Goal: Task Accomplishment & Management: Complete application form

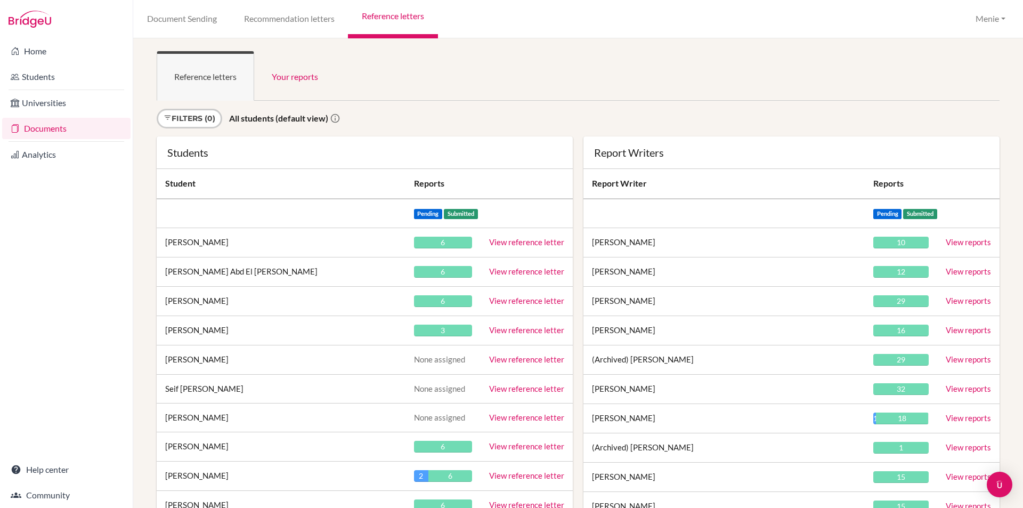
click at [536, 39] on div "Reference letters Your reports Sign in as an advisor to view reports here Filte…" at bounding box center [578, 272] width 890 height 469
click at [577, 54] on ul "Reference letters Your reports" at bounding box center [578, 76] width 843 height 50
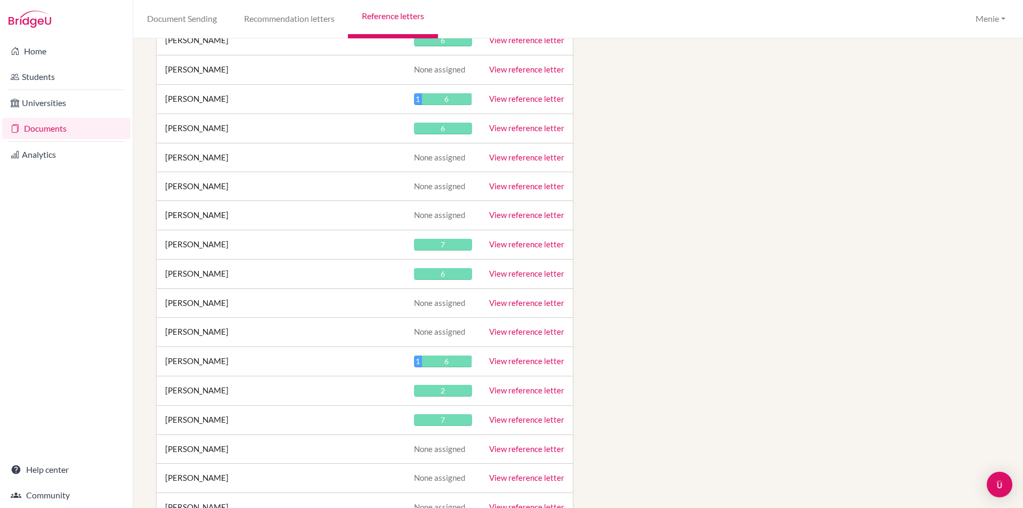
scroll to position [15688, 0]
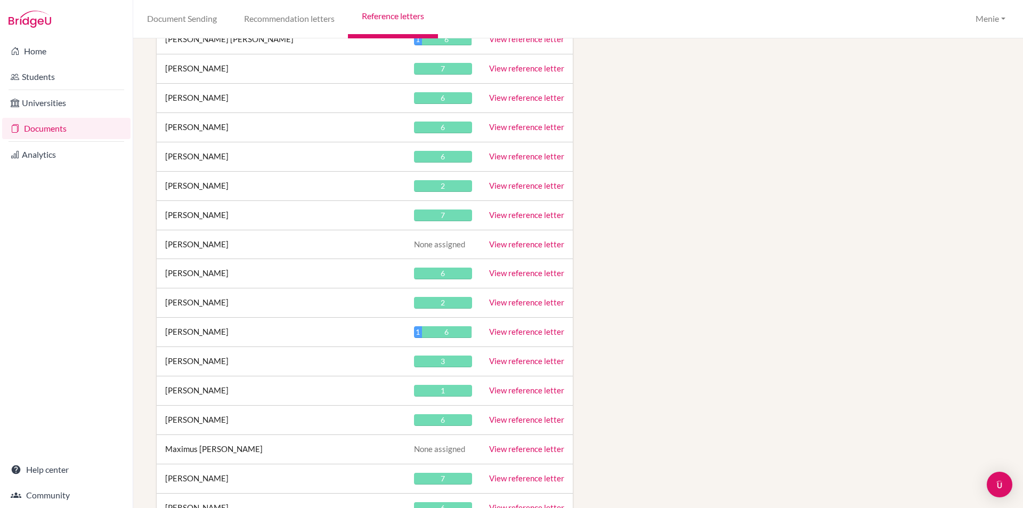
click at [526, 272] on link "View reference letter" at bounding box center [526, 273] width 75 height 10
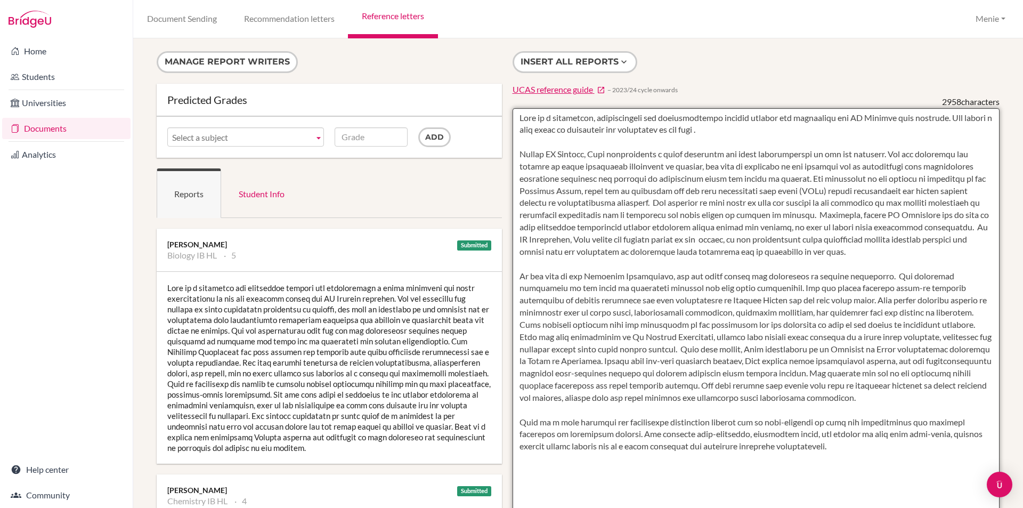
drag, startPoint x: 872, startPoint y: 279, endPoint x: 718, endPoint y: 388, distance: 188.4
click at [664, 280] on textarea at bounding box center [757, 416] width 488 height 616
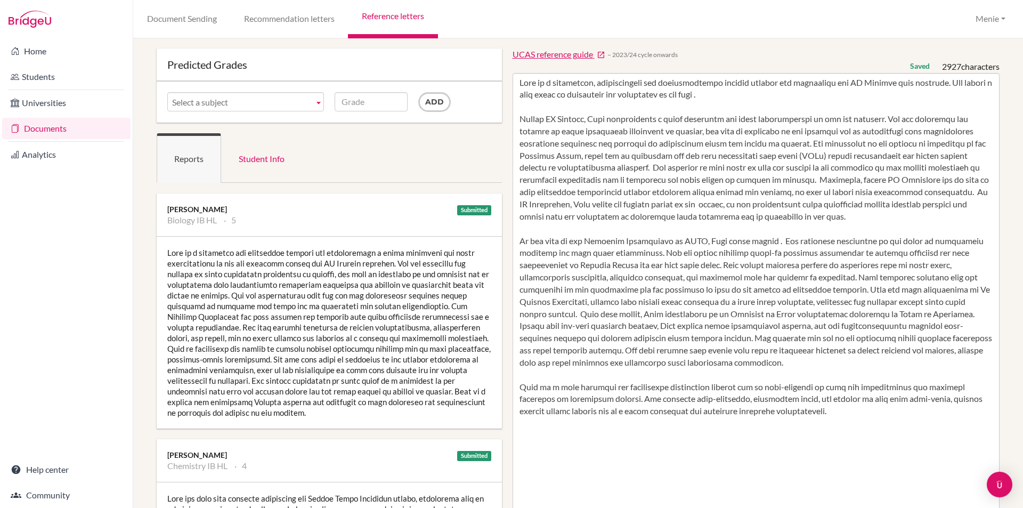
scroll to position [53, 0]
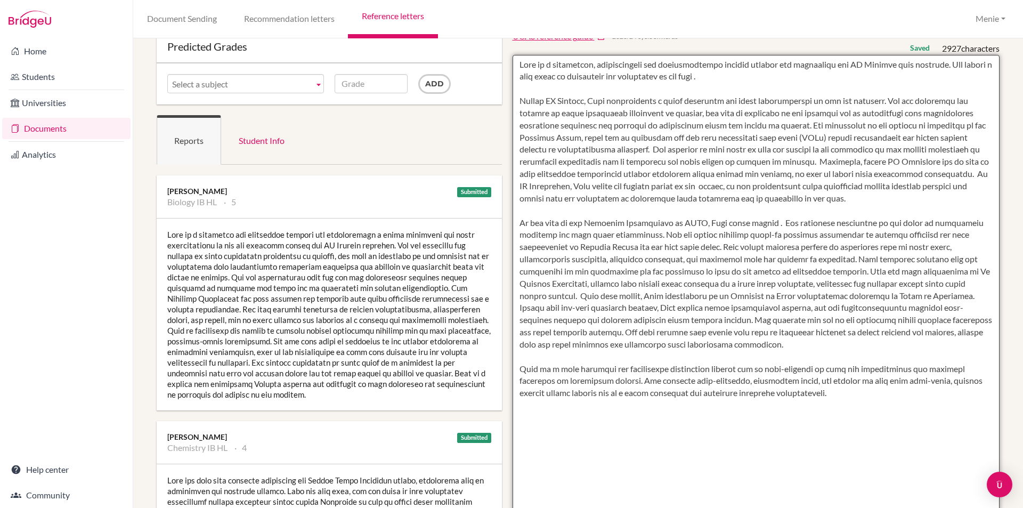
click at [758, 225] on textarea at bounding box center [757, 363] width 488 height 616
drag, startPoint x: 732, startPoint y: 222, endPoint x: 757, endPoint y: 222, distance: 24.5
click at [757, 222] on textarea at bounding box center [757, 363] width 488 height 616
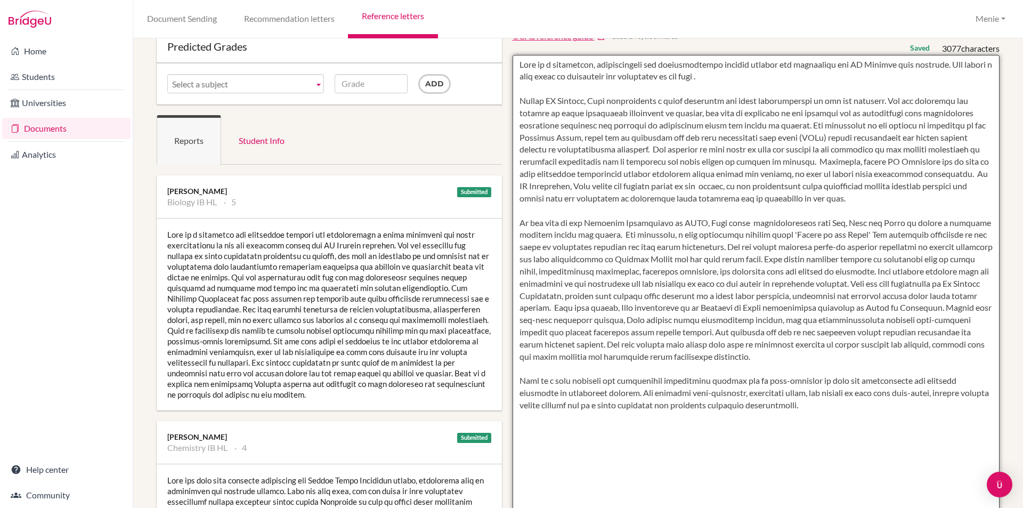
click at [858, 234] on textarea at bounding box center [757, 363] width 488 height 616
click at [857, 235] on textarea at bounding box center [757, 363] width 488 height 616
click at [859, 233] on textarea at bounding box center [757, 363] width 488 height 616
drag, startPoint x: 807, startPoint y: 222, endPoint x: 821, endPoint y: 233, distance: 18.2
click at [807, 222] on textarea at bounding box center [757, 363] width 488 height 616
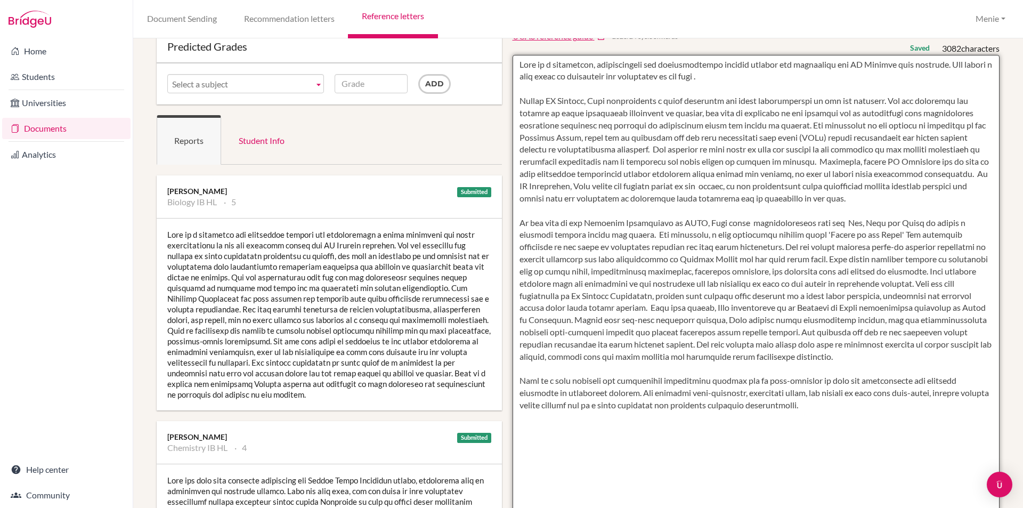
click at [862, 222] on textarea at bounding box center [757, 363] width 488 height 616
click at [906, 220] on textarea at bounding box center [757, 363] width 488 height 616
click at [922, 235] on textarea at bounding box center [757, 363] width 488 height 616
type textarea "Erin is a thoughtful, conscientious and intellectually curious student who appr…"
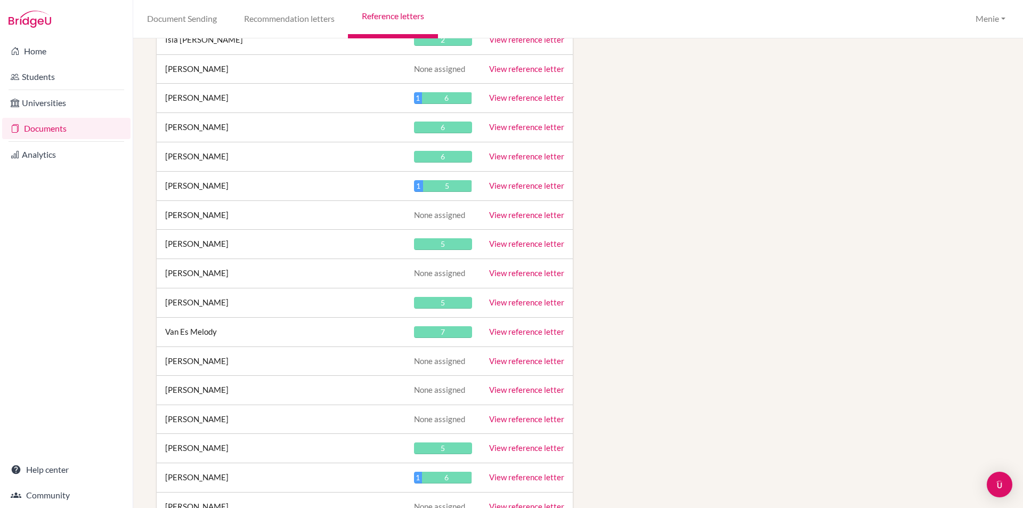
scroll to position [20978, 0]
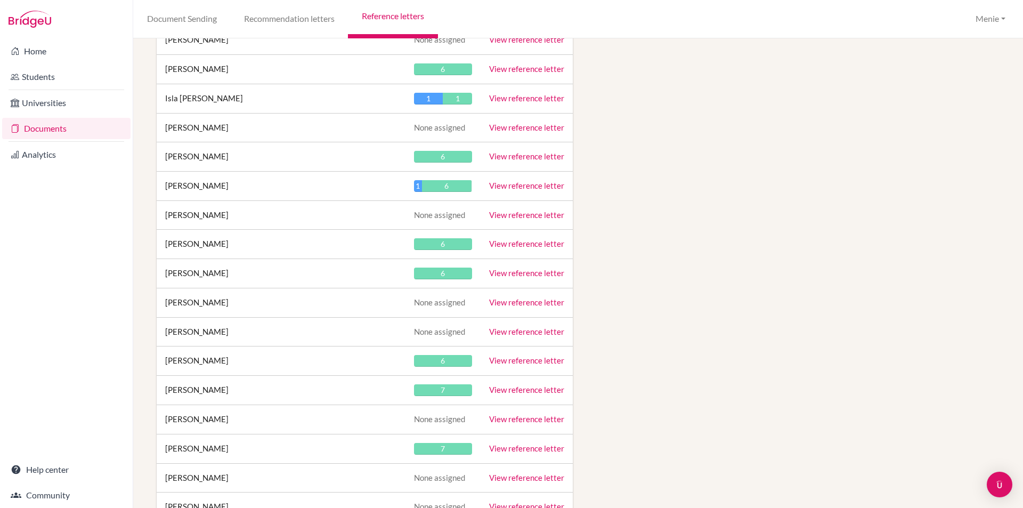
click at [530, 273] on link "View reference letter" at bounding box center [526, 273] width 75 height 10
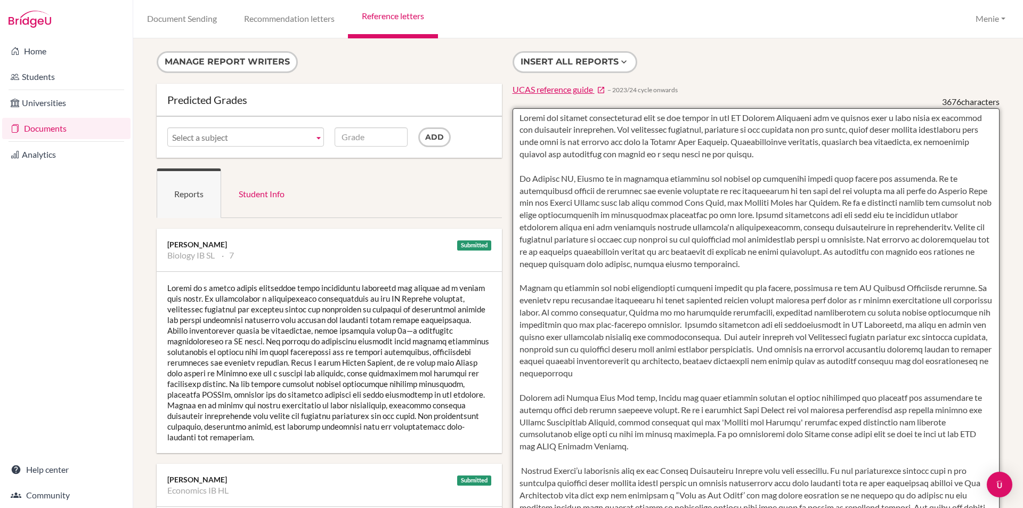
drag, startPoint x: 741, startPoint y: 157, endPoint x: 745, endPoint y: 168, distance: 12.7
click at [745, 168] on textarea at bounding box center [757, 416] width 488 height 616
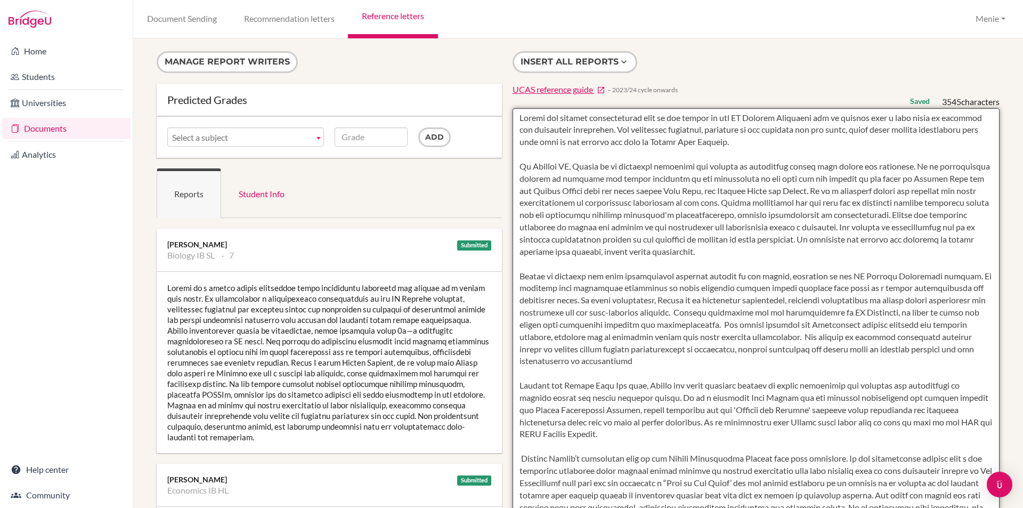
drag, startPoint x: 565, startPoint y: 181, endPoint x: 517, endPoint y: 180, distance: 48.0
click at [517, 180] on textarea at bounding box center [757, 416] width 488 height 616
drag, startPoint x: 715, startPoint y: 202, endPoint x: 645, endPoint y: 215, distance: 70.4
click at [645, 215] on textarea at bounding box center [757, 416] width 488 height 616
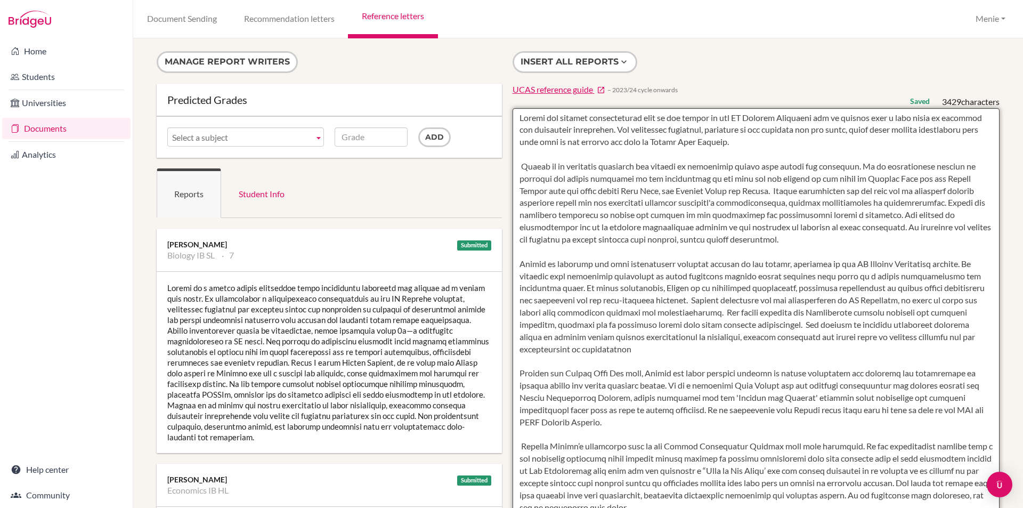
click at [919, 213] on textarea at bounding box center [757, 416] width 488 height 616
click at [627, 362] on textarea at bounding box center [757, 416] width 488 height 616
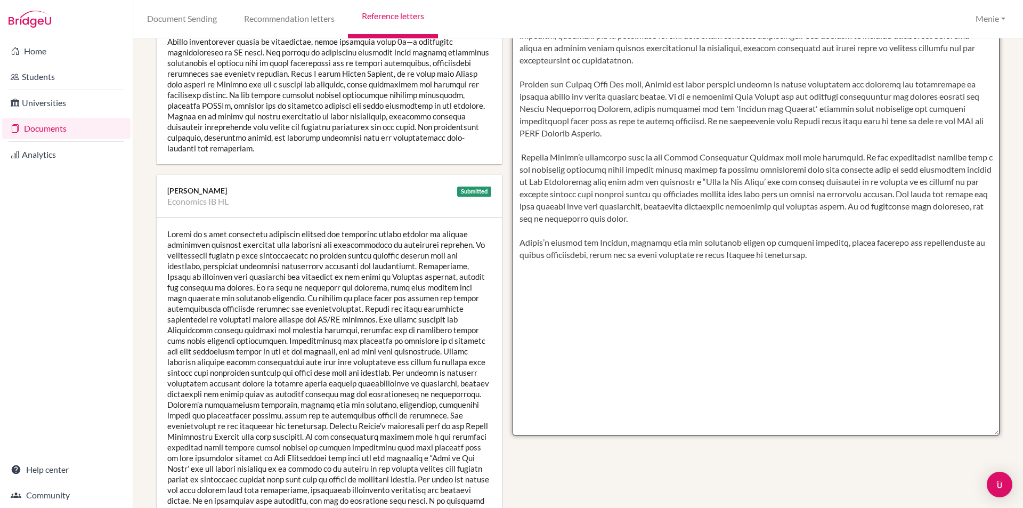
scroll to position [266, 0]
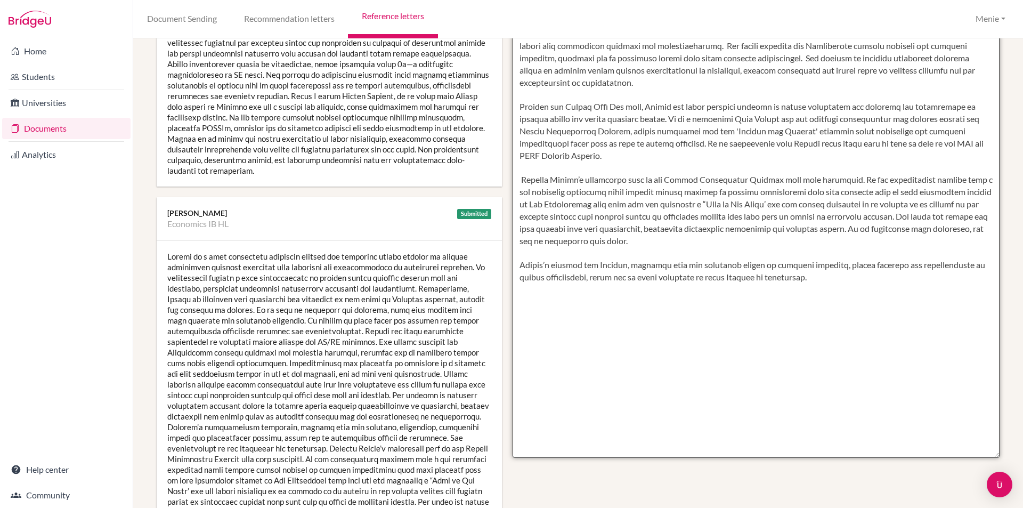
drag, startPoint x: 518, startPoint y: 120, endPoint x: 603, endPoint y: 167, distance: 97.1
click at [603, 167] on textarea at bounding box center [757, 150] width 488 height 616
drag, startPoint x: 518, startPoint y: 117, endPoint x: 597, endPoint y: 171, distance: 95.5
click at [597, 171] on textarea at bounding box center [757, 150] width 488 height 616
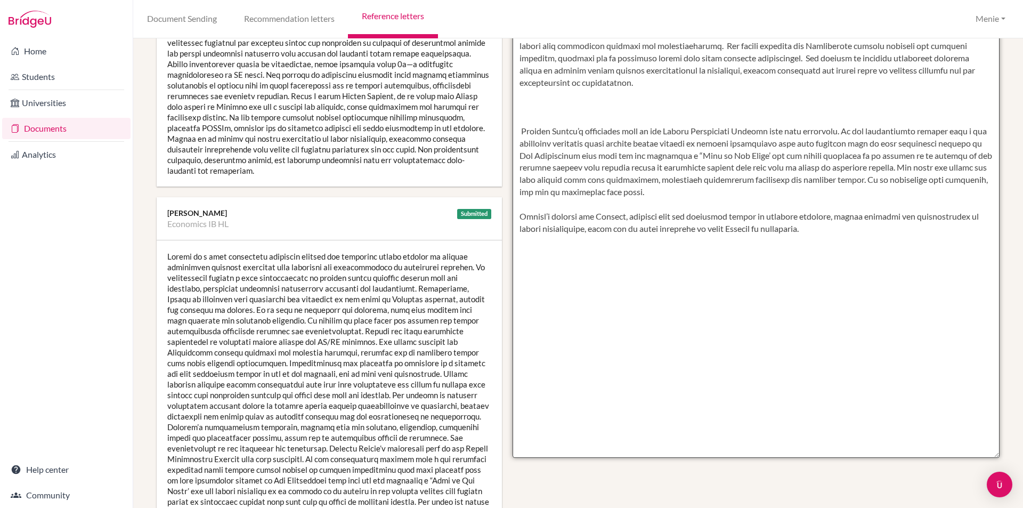
drag, startPoint x: 517, startPoint y: 141, endPoint x: 546, endPoint y: 177, distance: 45.9
click at [517, 142] on textarea at bounding box center [757, 150] width 488 height 616
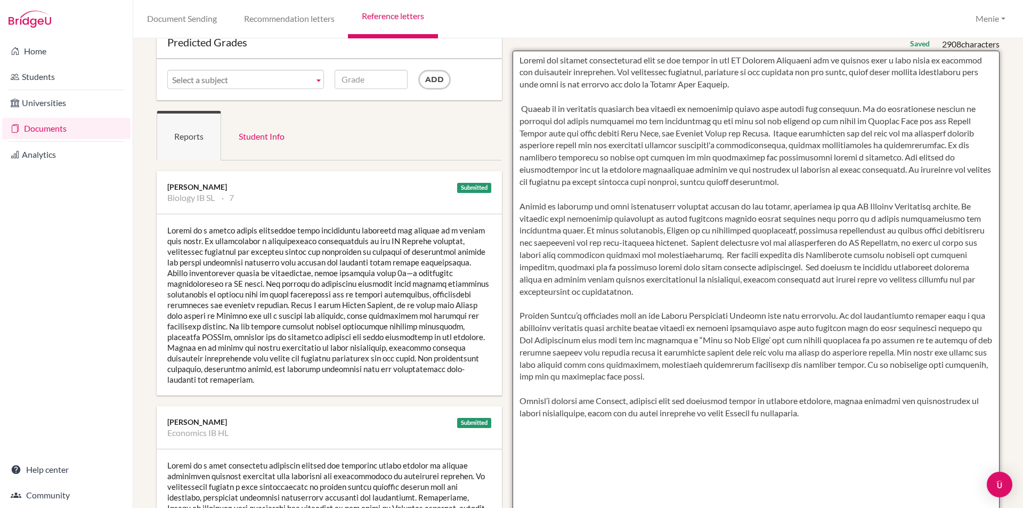
scroll to position [160, 0]
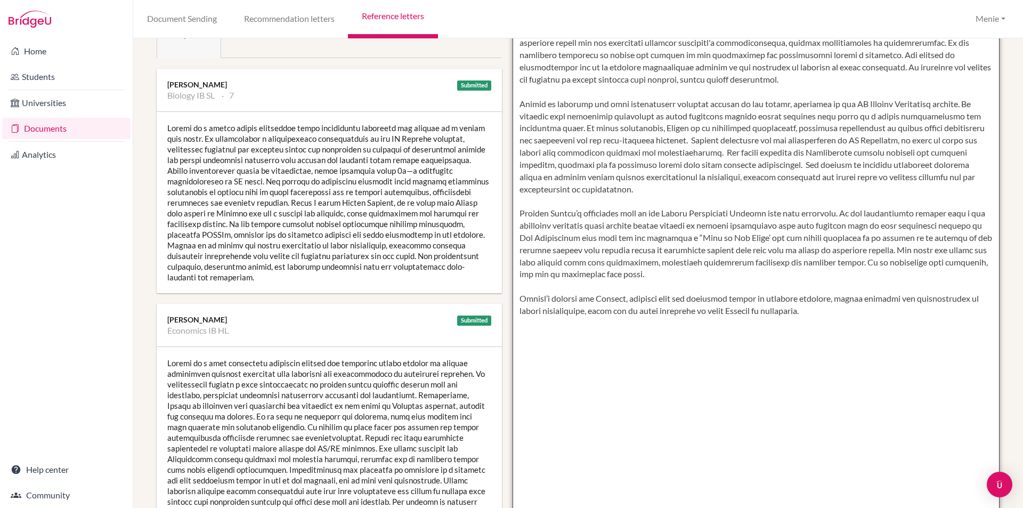
click at [794, 226] on textarea at bounding box center [757, 256] width 488 height 616
drag, startPoint x: 646, startPoint y: 248, endPoint x: 659, endPoint y: 273, distance: 27.6
click at [645, 248] on textarea at bounding box center [757, 256] width 488 height 616
click at [732, 251] on textarea at bounding box center [757, 256] width 488 height 616
click at [719, 251] on textarea at bounding box center [757, 256] width 488 height 616
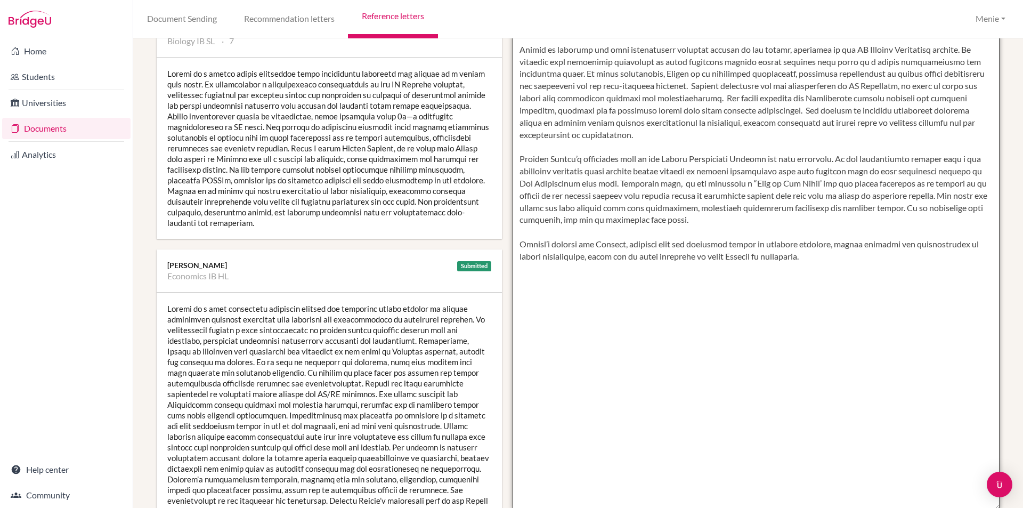
scroll to position [320, 0]
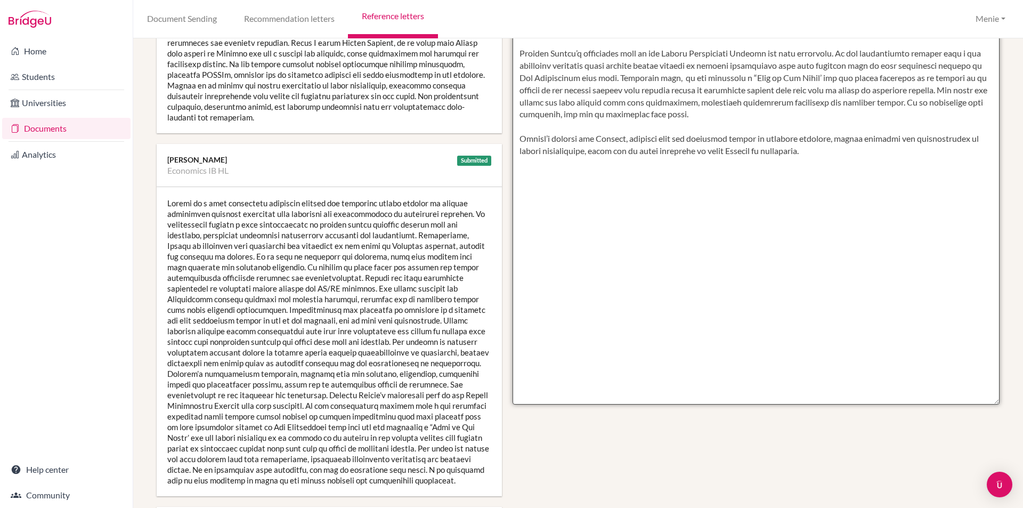
click at [800, 163] on textarea at bounding box center [757, 96] width 488 height 616
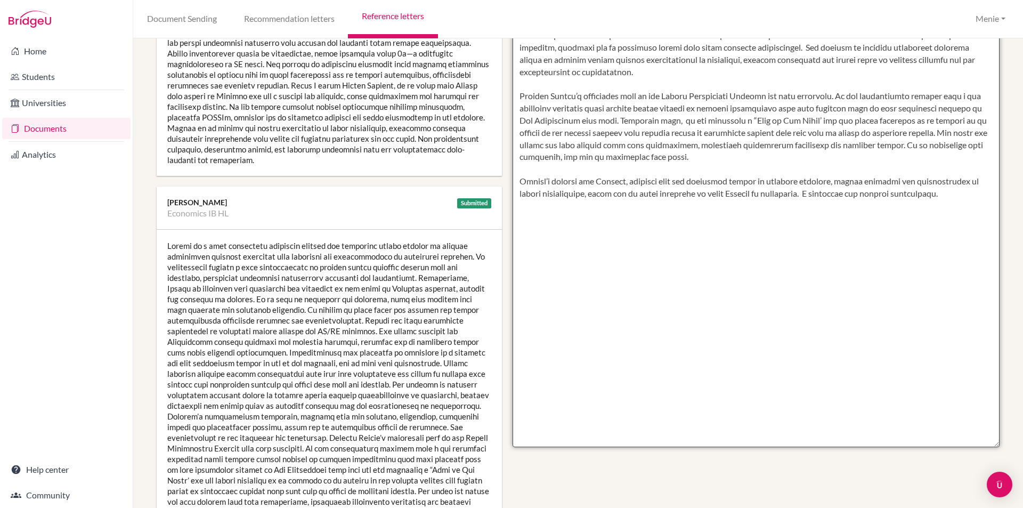
drag, startPoint x: 800, startPoint y: 163, endPoint x: 765, endPoint y: 103, distance: 69.5
click at [799, 163] on textarea at bounding box center [757, 139] width 488 height 616
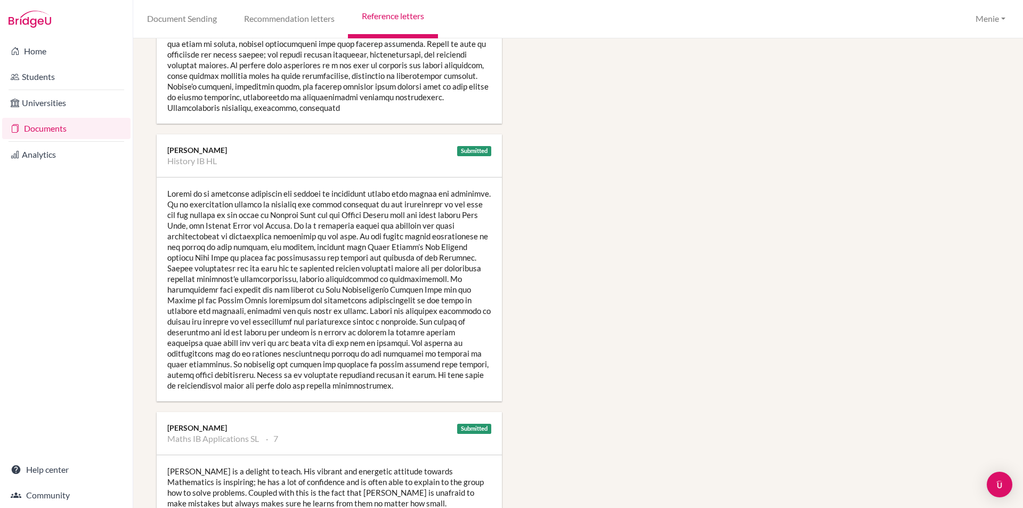
scroll to position [1119, 0]
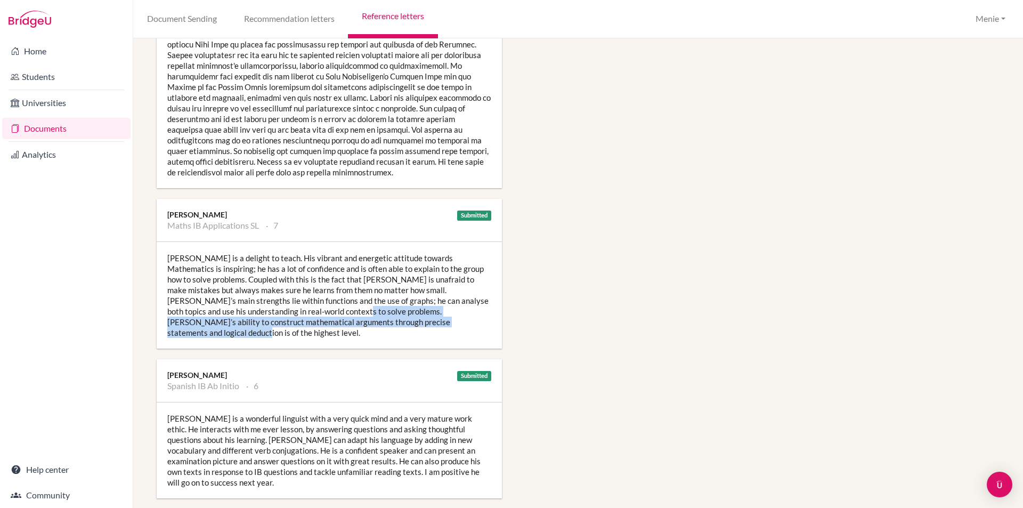
drag, startPoint x: 287, startPoint y: 302, endPoint x: 359, endPoint y: 318, distance: 74.3
click at [423, 315] on div "Zaheer is a delight to teach. His vibrant and energetic attitude towards Mathem…" at bounding box center [329, 295] width 345 height 107
copy div "Zaheer’s ability to construct mathematical arguments through precise statements…"
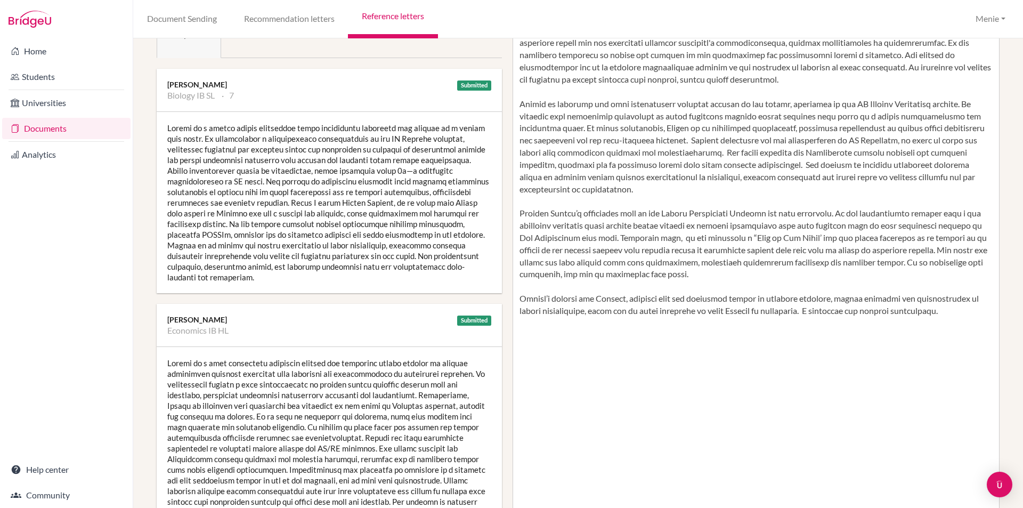
scroll to position [0, 0]
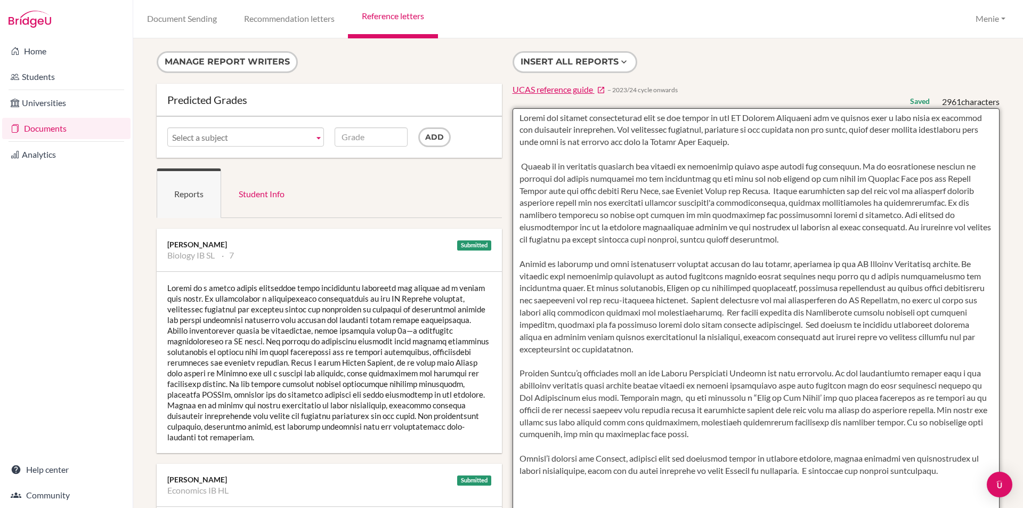
click at [638, 363] on textarea at bounding box center [757, 416] width 488 height 616
paste textarea "Zaheer’s ability to construct mathematical arguments through precise statements…"
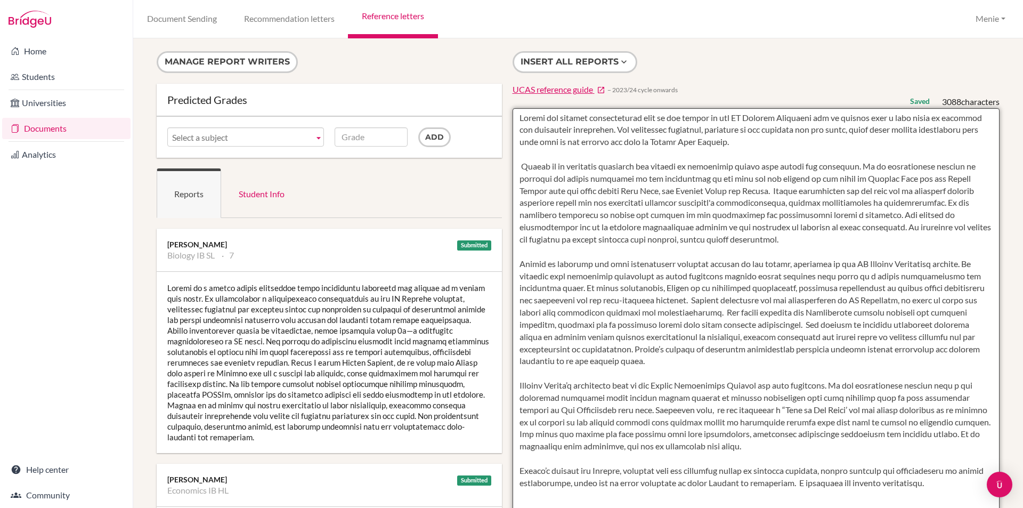
type textarea "Zaheer has adapted exceptionally well to the rigors of the IB Diploma Programme…"
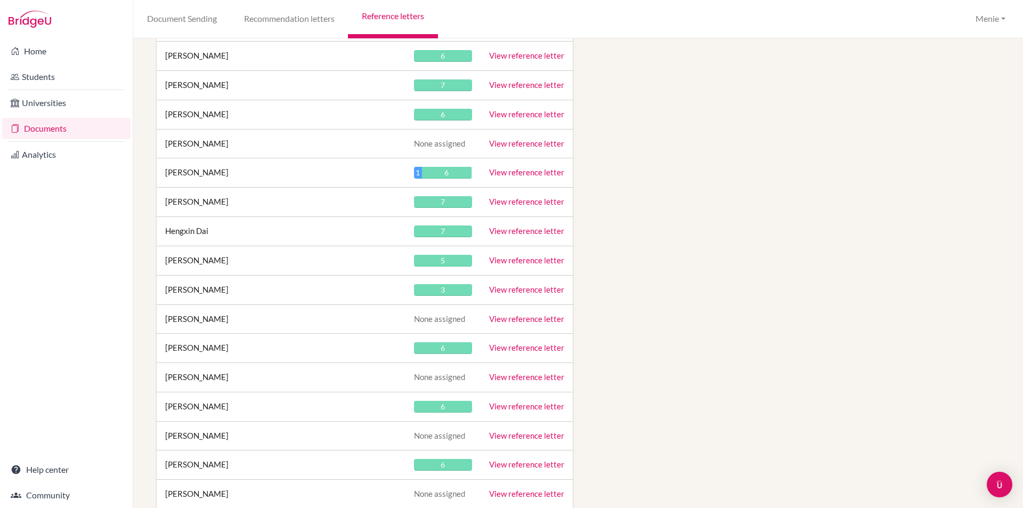
scroll to position [5512, 0]
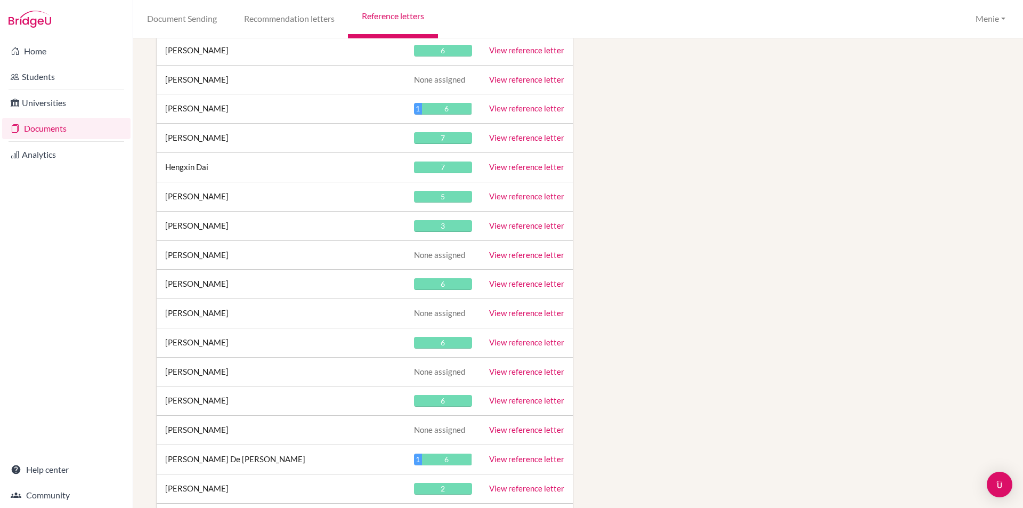
click at [504, 168] on link "View reference letter" at bounding box center [526, 167] width 75 height 10
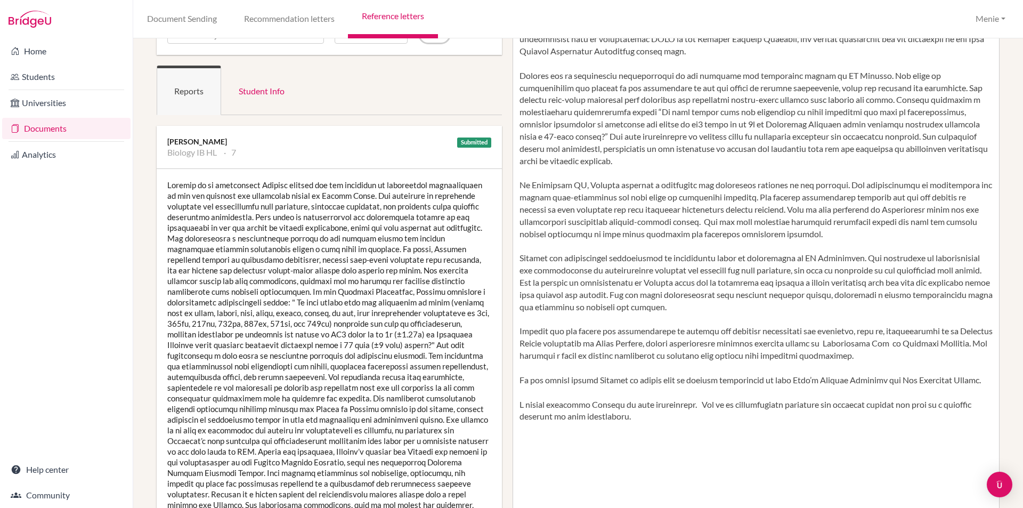
scroll to position [107, 0]
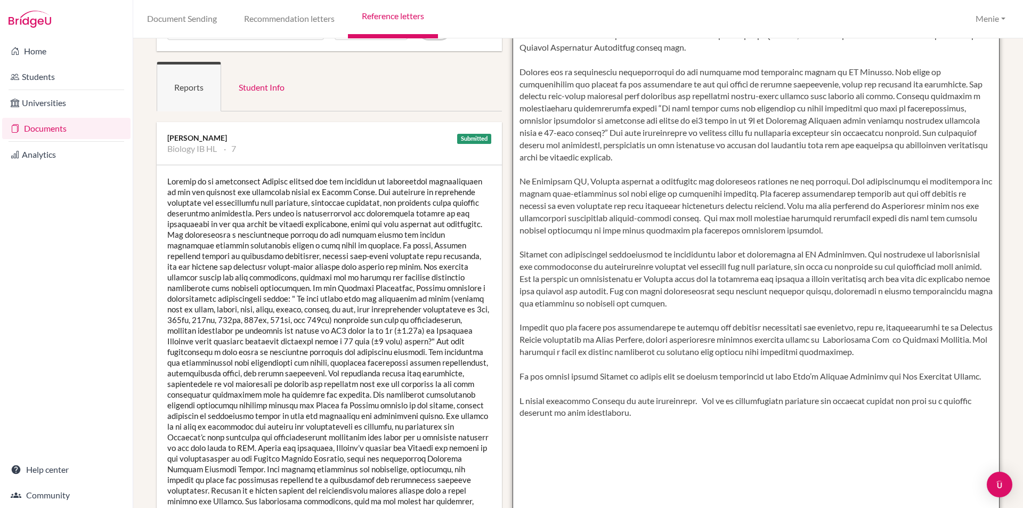
drag, startPoint x: 516, startPoint y: 375, endPoint x: 957, endPoint y: 391, distance: 441.5
click at [977, 382] on textarea at bounding box center [757, 310] width 488 height 616
click at [922, 350] on textarea at bounding box center [757, 310] width 488 height 616
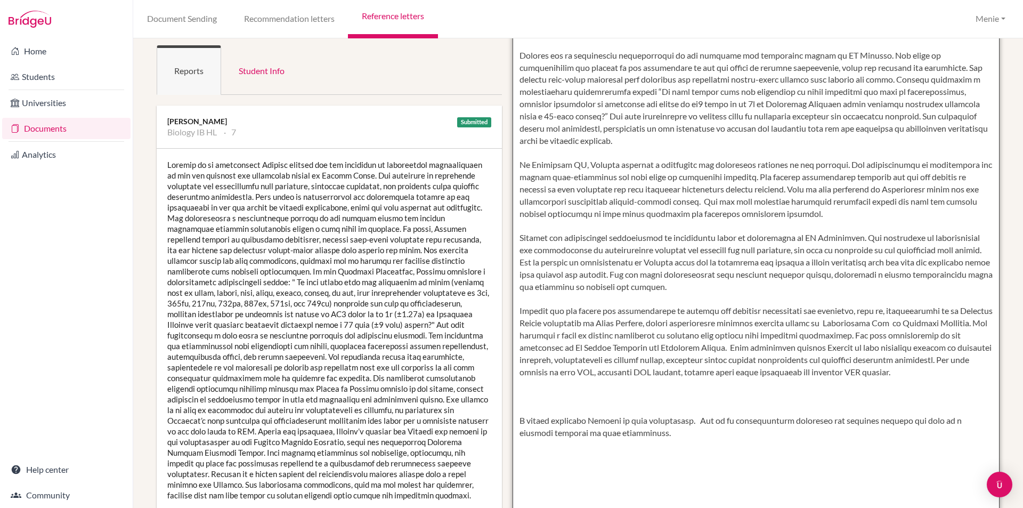
scroll to position [213, 0]
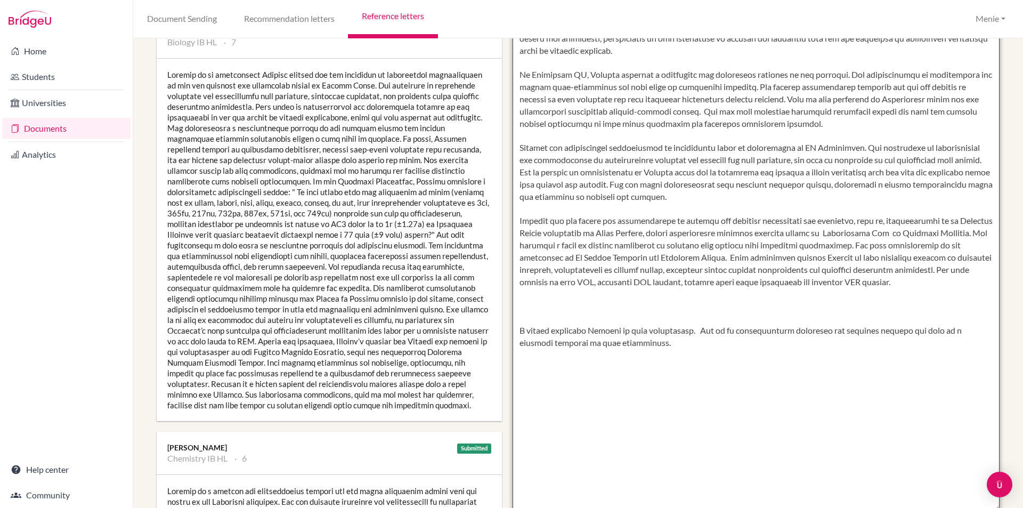
drag, startPoint x: 894, startPoint y: 221, endPoint x: 531, endPoint y: 249, distance: 364.4
click at [513, 221] on textarea at bounding box center [757, 203] width 488 height 616
click at [754, 221] on textarea at bounding box center [757, 203] width 488 height 616
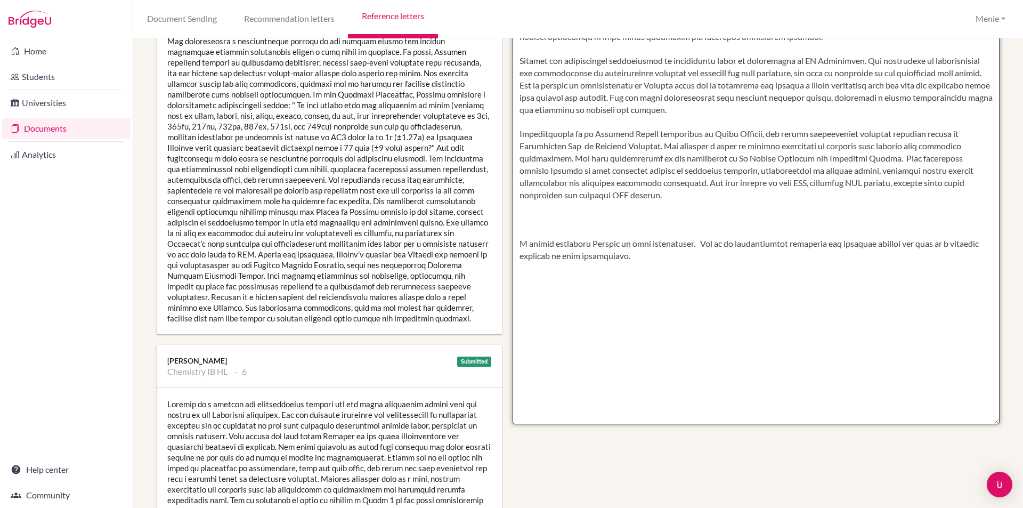
scroll to position [160, 0]
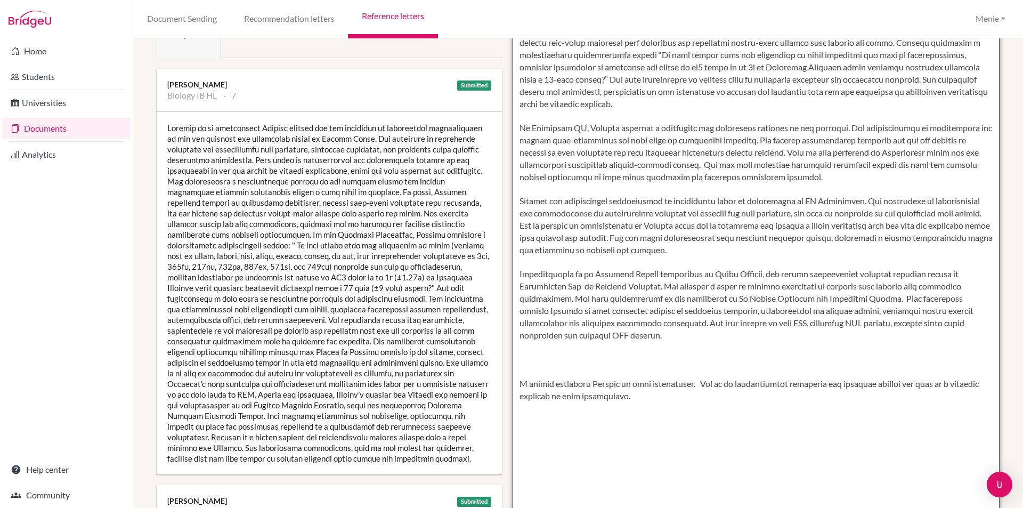
drag, startPoint x: 587, startPoint y: 272, endPoint x: 742, endPoint y: 271, distance: 154.5
click at [742, 271] on textarea at bounding box center [757, 256] width 488 height 616
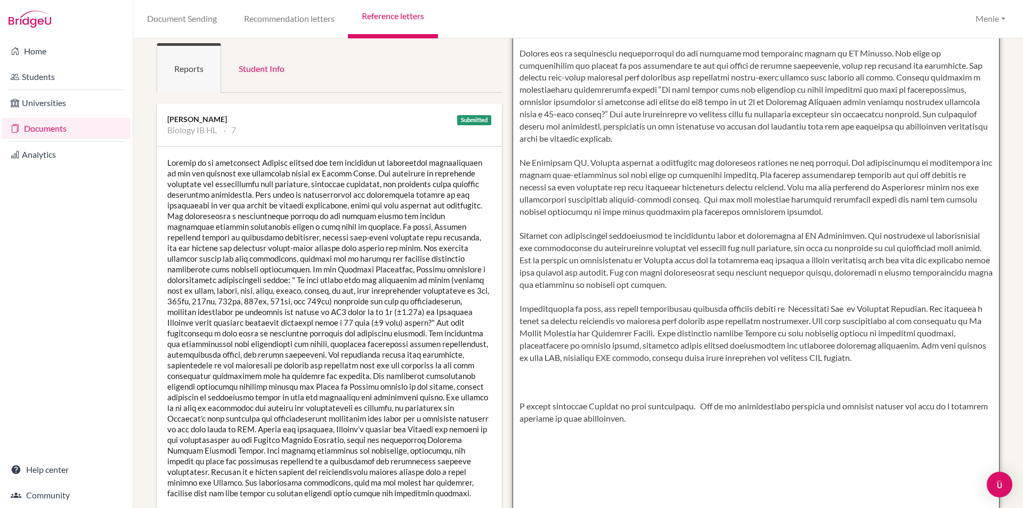
scroll to position [266, 0]
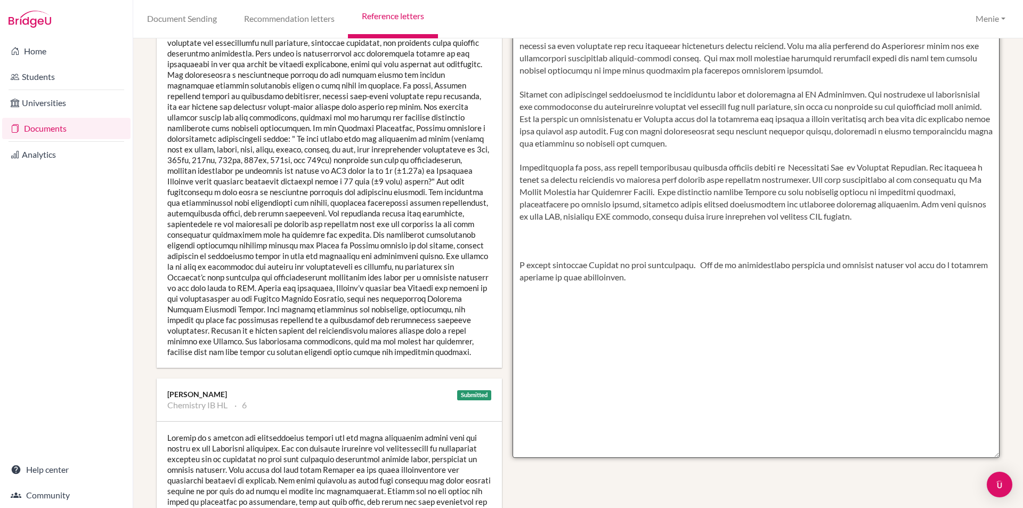
drag, startPoint x: 818, startPoint y: 178, endPoint x: 856, endPoint y: 220, distance: 56.2
click at [867, 223] on textarea at bounding box center [757, 150] width 488 height 616
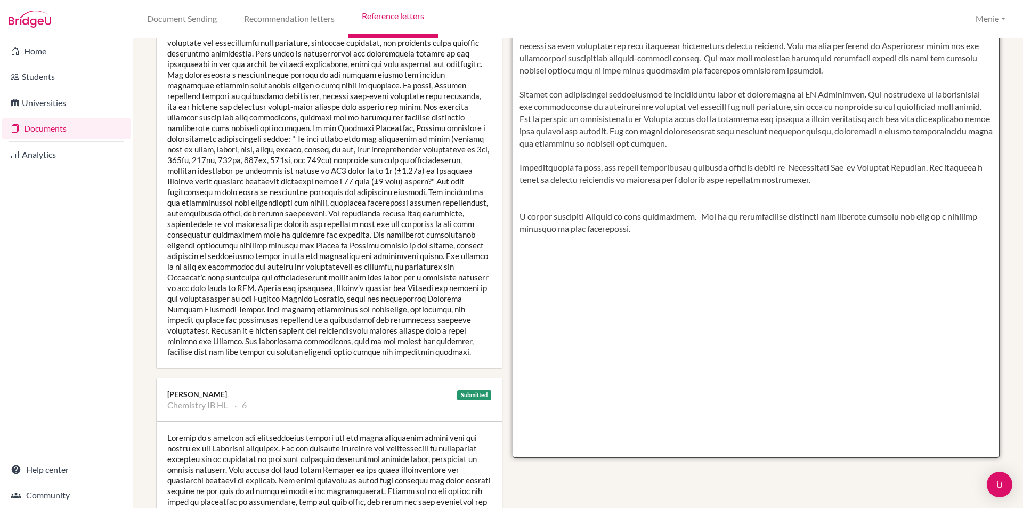
click at [514, 167] on textarea at bounding box center [757, 150] width 488 height 616
paste textarea "She also participated in two interships at Al Jalila Hospital and Cleveland Cli…"
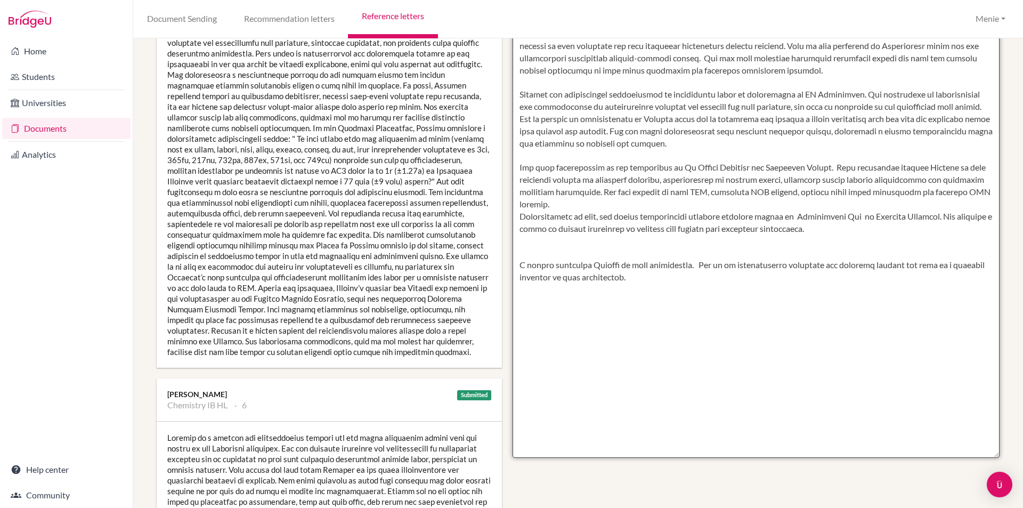
drag, startPoint x: 805, startPoint y: 167, endPoint x: 814, endPoint y: 175, distance: 12.4
click at [806, 167] on textarea at bounding box center [757, 150] width 488 height 616
click at [627, 192] on textarea at bounding box center [757, 150] width 488 height 616
click at [704, 192] on textarea at bounding box center [757, 150] width 488 height 616
click at [875, 193] on textarea at bounding box center [757, 150] width 488 height 616
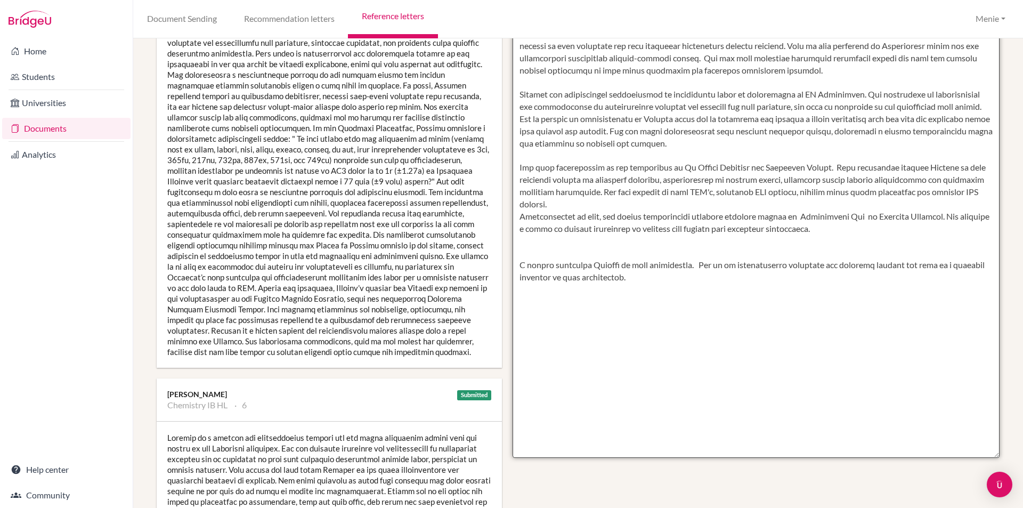
drag, startPoint x: 745, startPoint y: 216, endPoint x: 518, endPoint y: 215, distance: 227.5
click at [518, 215] on textarea at bounding box center [757, 150] width 488 height 616
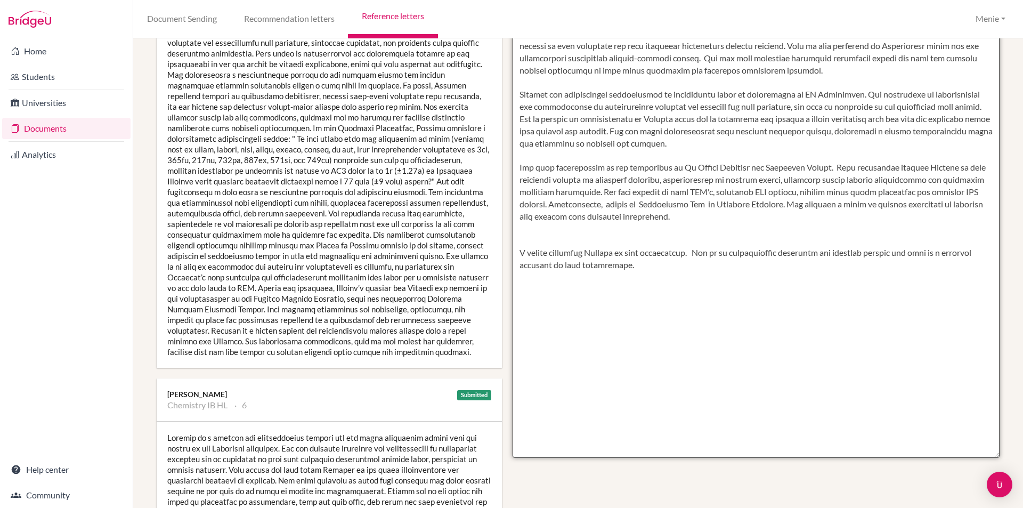
click at [652, 204] on textarea at bounding box center [757, 150] width 488 height 616
drag, startPoint x: 795, startPoint y: 202, endPoint x: 799, endPoint y: 224, distance: 22.3
click at [796, 203] on textarea at bounding box center [757, 150] width 488 height 616
drag, startPoint x: 803, startPoint y: 201, endPoint x: 803, endPoint y: 224, distance: 22.9
click at [804, 202] on textarea at bounding box center [757, 150] width 488 height 616
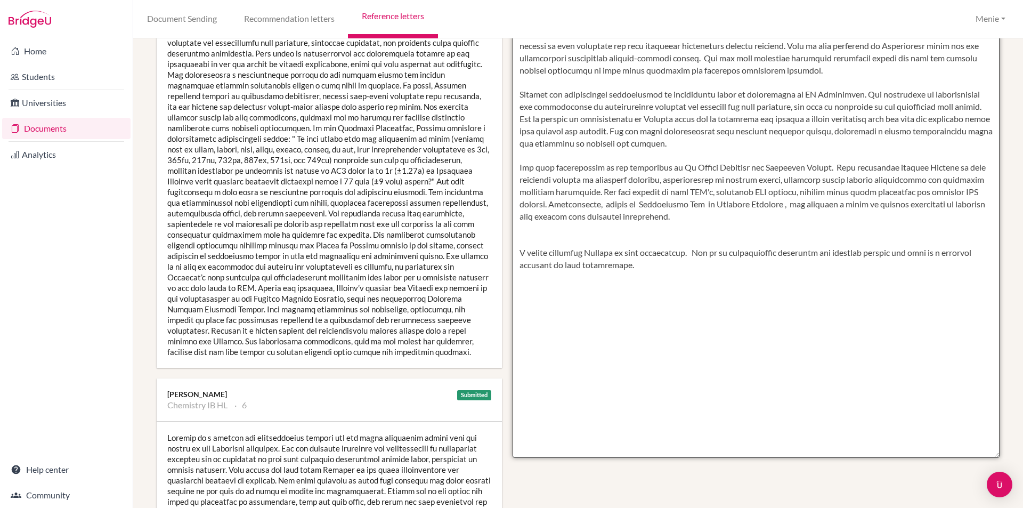
click at [616, 235] on textarea at bounding box center [757, 150] width 488 height 616
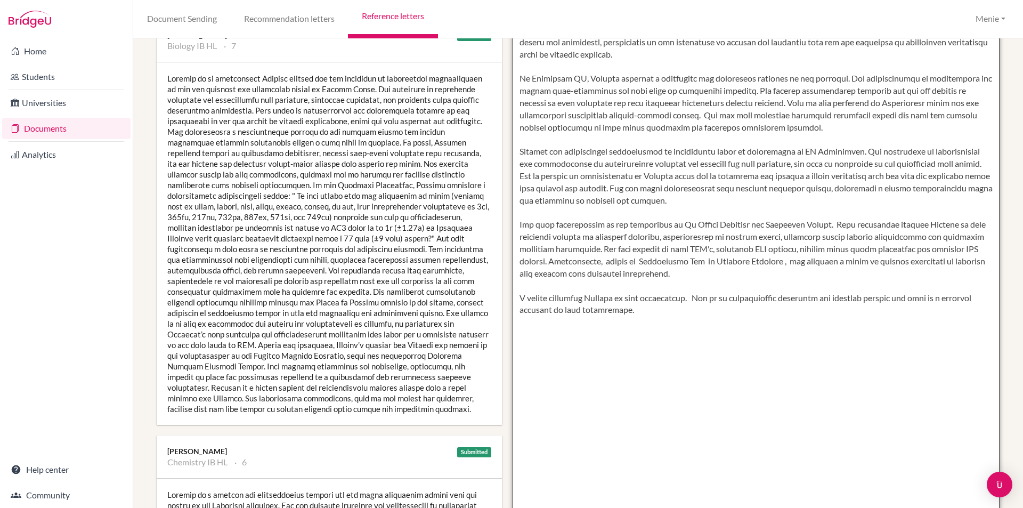
scroll to position [213, 0]
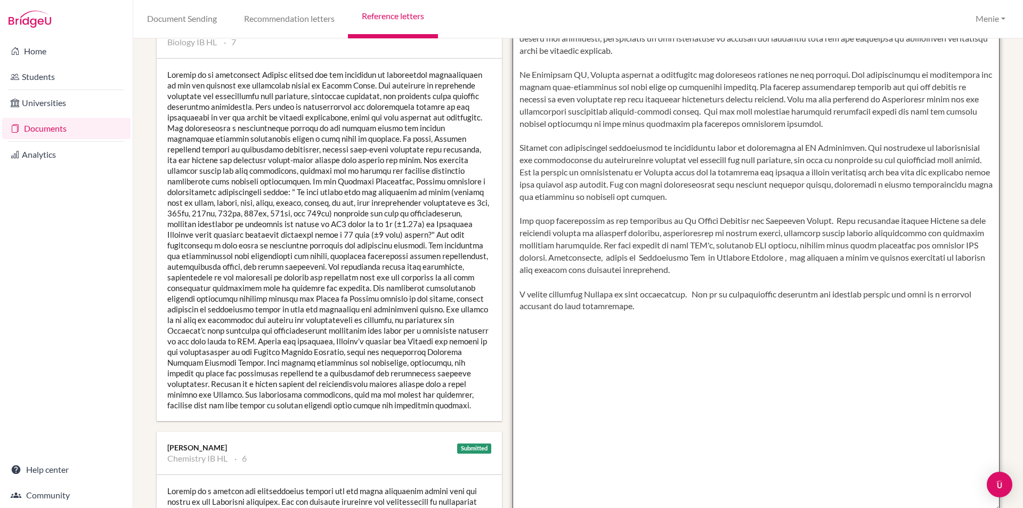
click at [812, 258] on textarea at bounding box center [757, 203] width 488 height 616
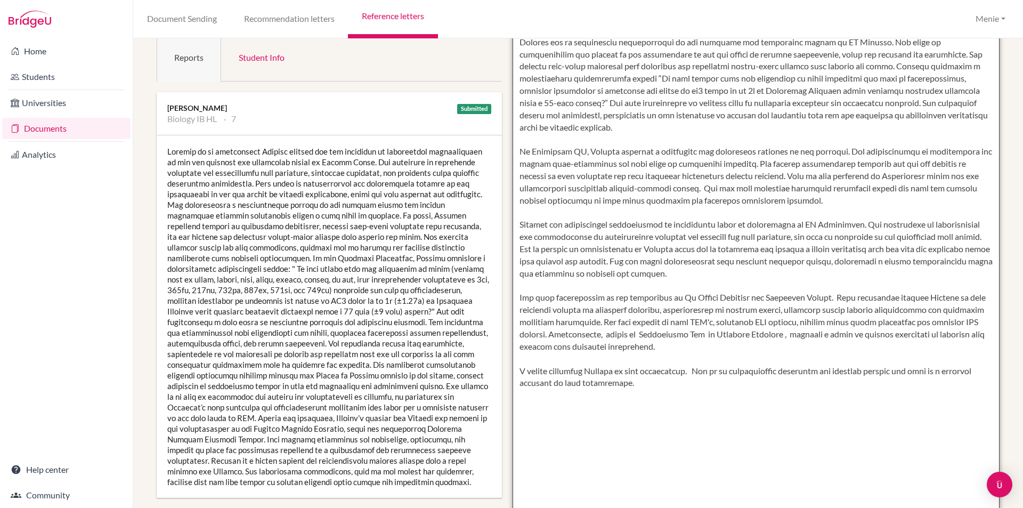
scroll to position [266, 0]
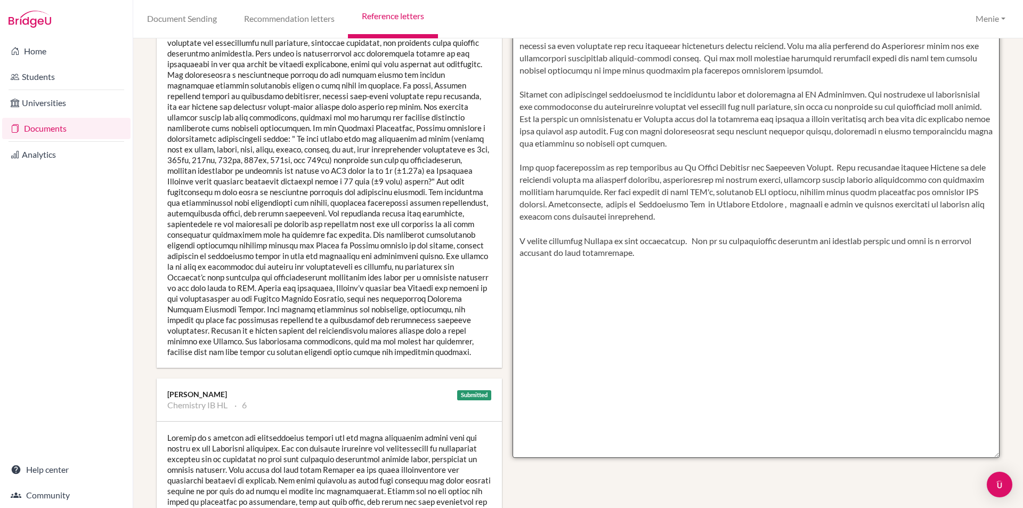
click at [832, 205] on textarea at bounding box center [757, 150] width 488 height 616
click at [814, 167] on textarea at bounding box center [757, 150] width 488 height 616
drag, startPoint x: 927, startPoint y: 165, endPoint x: 875, endPoint y: 167, distance: 51.2
click at [875, 167] on textarea at bounding box center [757, 150] width 488 height 616
click at [598, 190] on textarea at bounding box center [757, 150] width 488 height 616
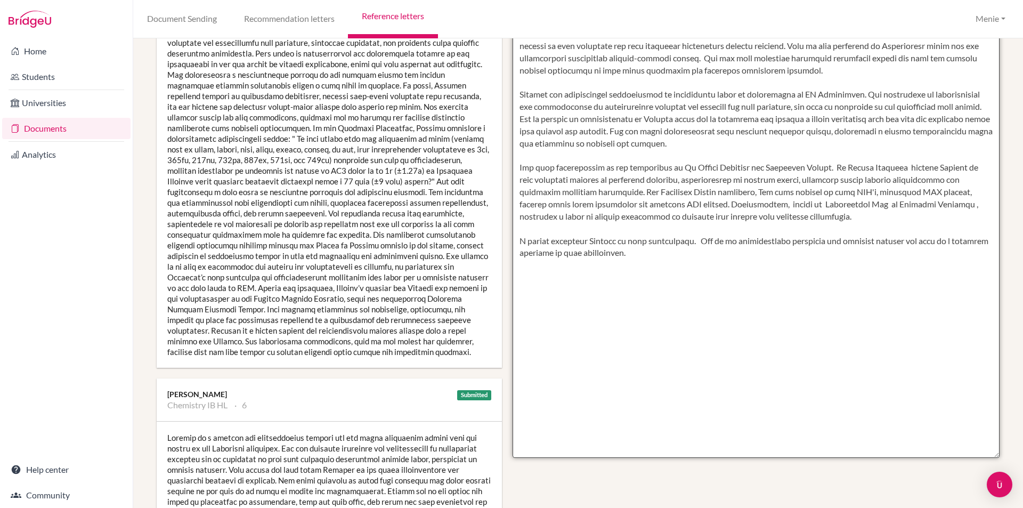
drag, startPoint x: 741, startPoint y: 193, endPoint x: 712, endPoint y: 194, distance: 28.3
click at [712, 194] on textarea at bounding box center [757, 150] width 488 height 616
click at [613, 192] on textarea at bounding box center [757, 150] width 488 height 616
click at [740, 192] on textarea at bounding box center [757, 150] width 488 height 616
click at [919, 207] on textarea at bounding box center [757, 150] width 488 height 616
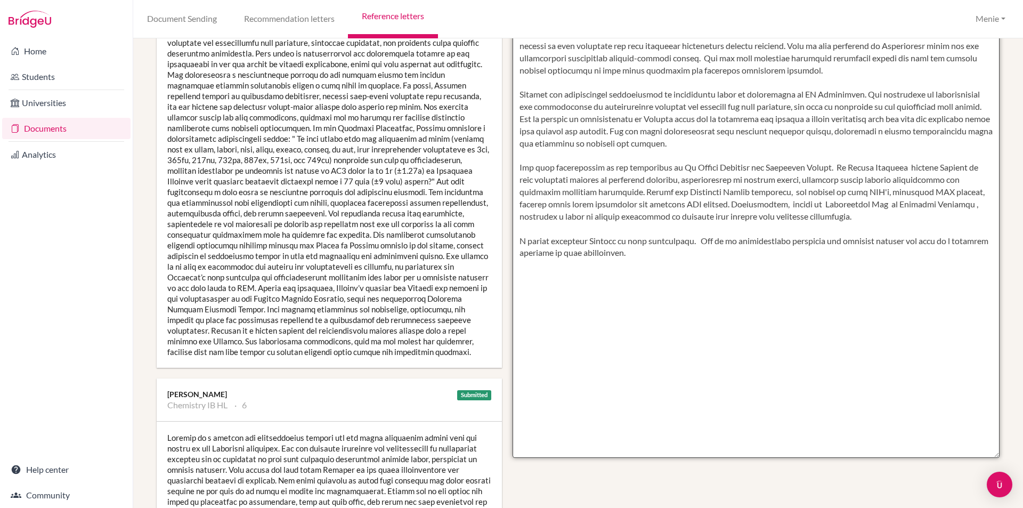
drag, startPoint x: 666, startPoint y: 131, endPoint x: 746, endPoint y: 147, distance: 82.5
click at [746, 147] on textarea at bounding box center [757, 150] width 488 height 616
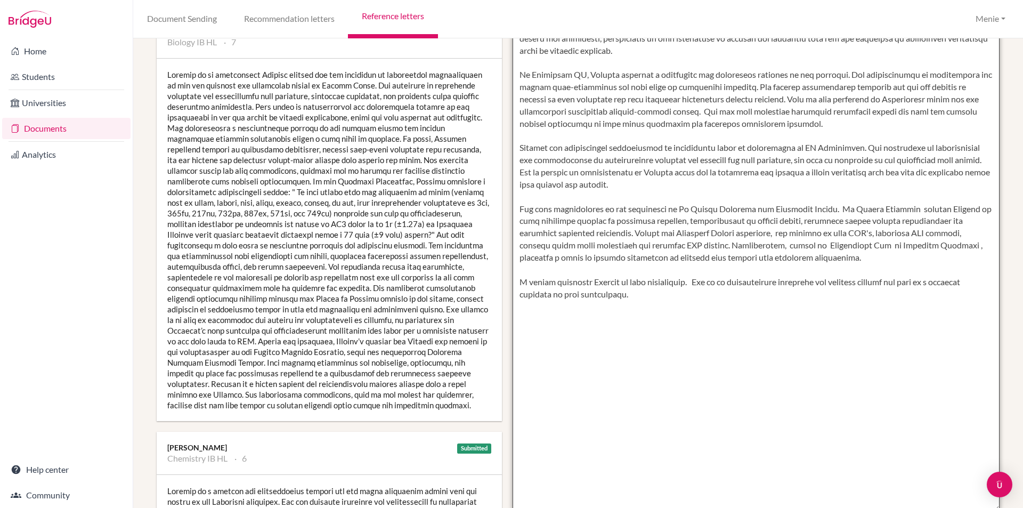
scroll to position [0, 0]
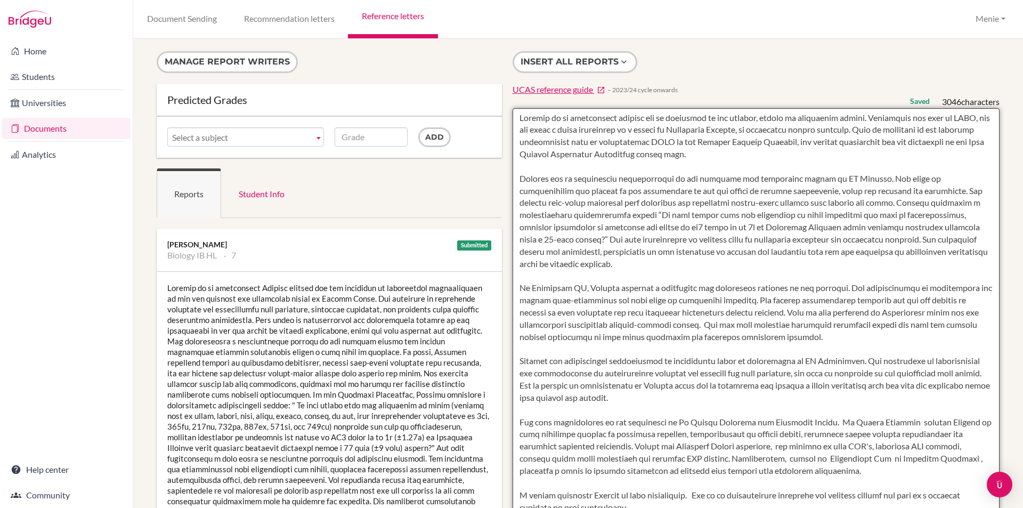
type textarea "Hengxin is an exceptional student who is dedicated to her studies, marked by co…"
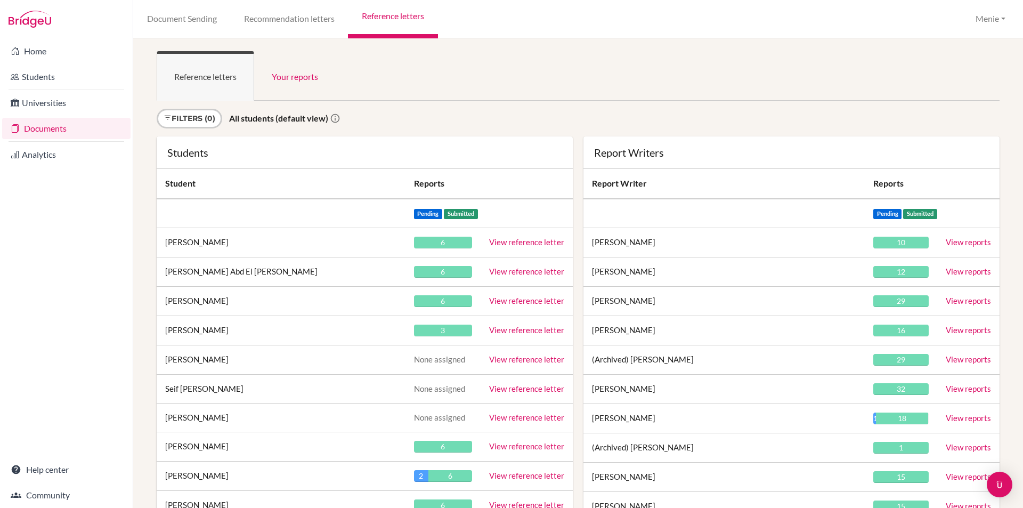
scroll to position [1928, 0]
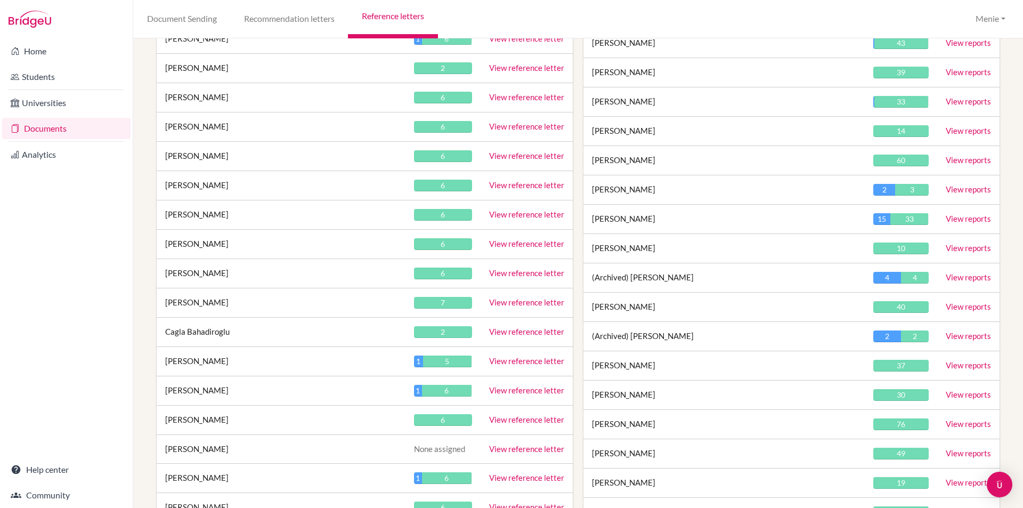
click at [514, 271] on link "View reference letter" at bounding box center [526, 273] width 75 height 10
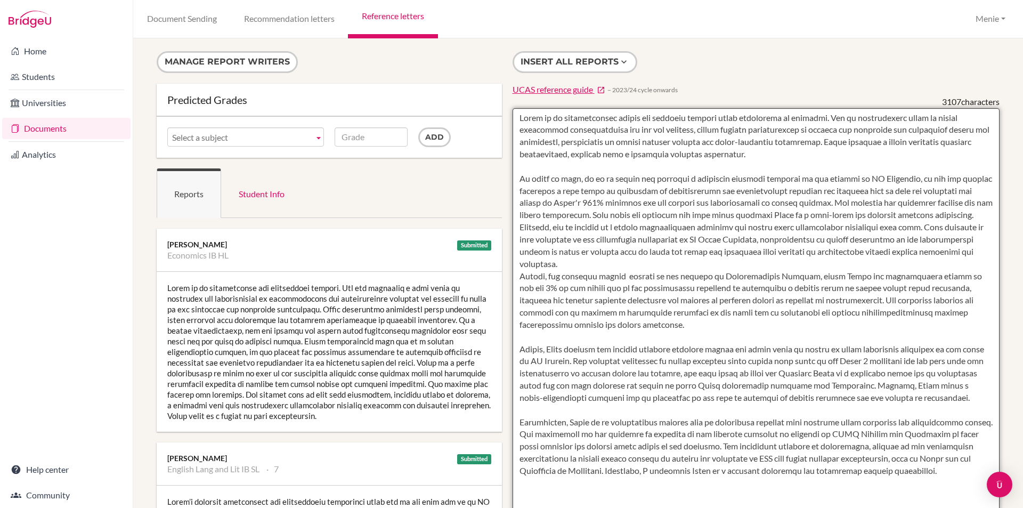
click at [660, 261] on textarea at bounding box center [757, 416] width 488 height 616
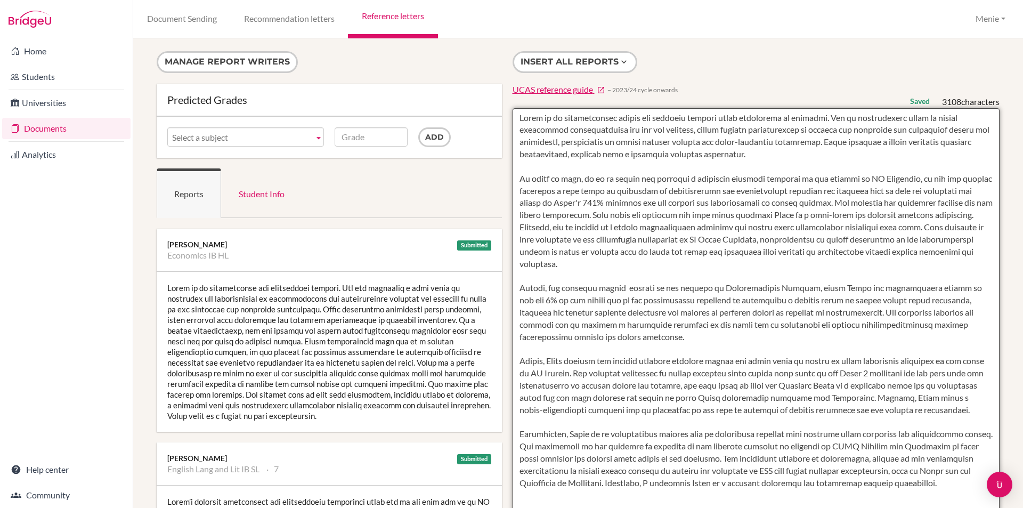
drag, startPoint x: 513, startPoint y: 298, endPoint x: 528, endPoint y: 299, distance: 14.9
click at [528, 299] on textarea at bounding box center [757, 416] width 488 height 616
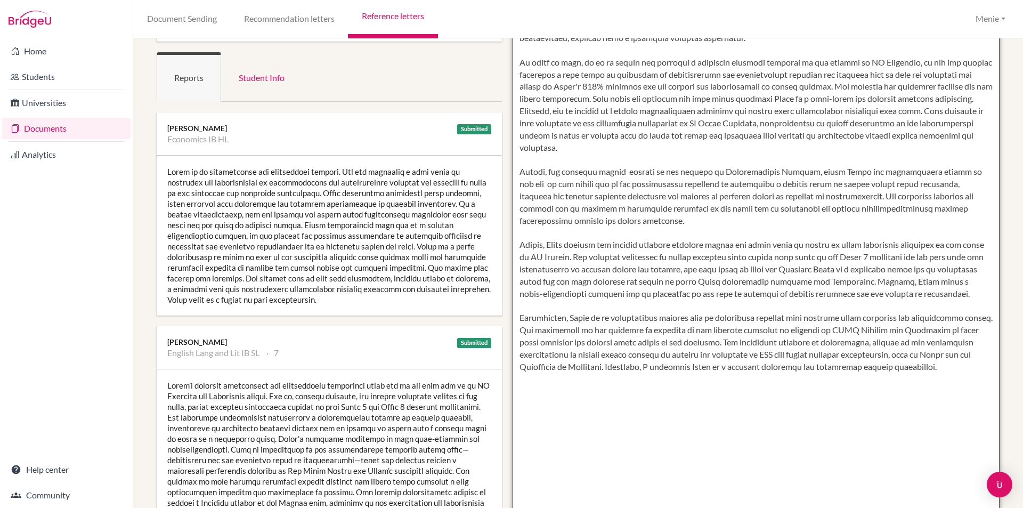
scroll to position [107, 0]
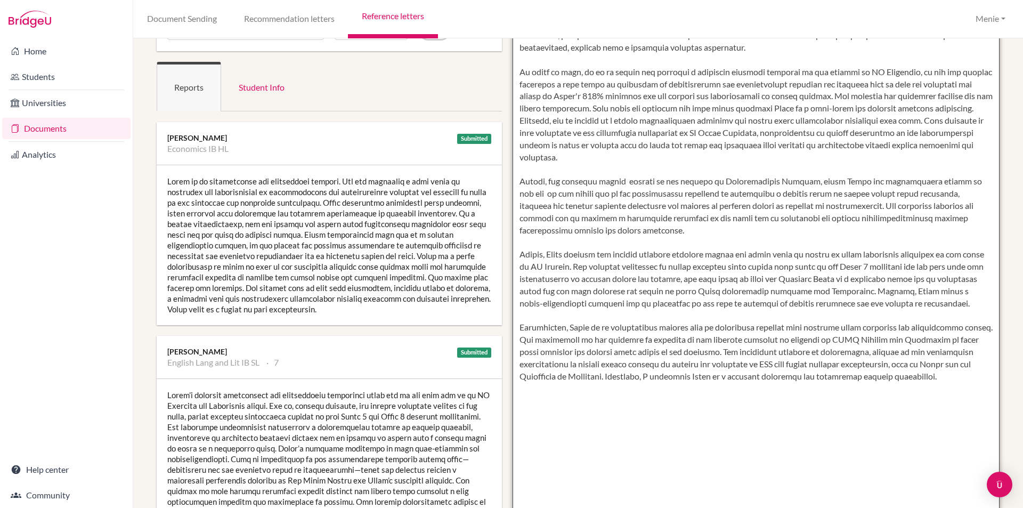
click at [546, 205] on textarea at bounding box center [757, 310] width 488 height 616
click at [547, 207] on textarea at bounding box center [757, 310] width 488 height 616
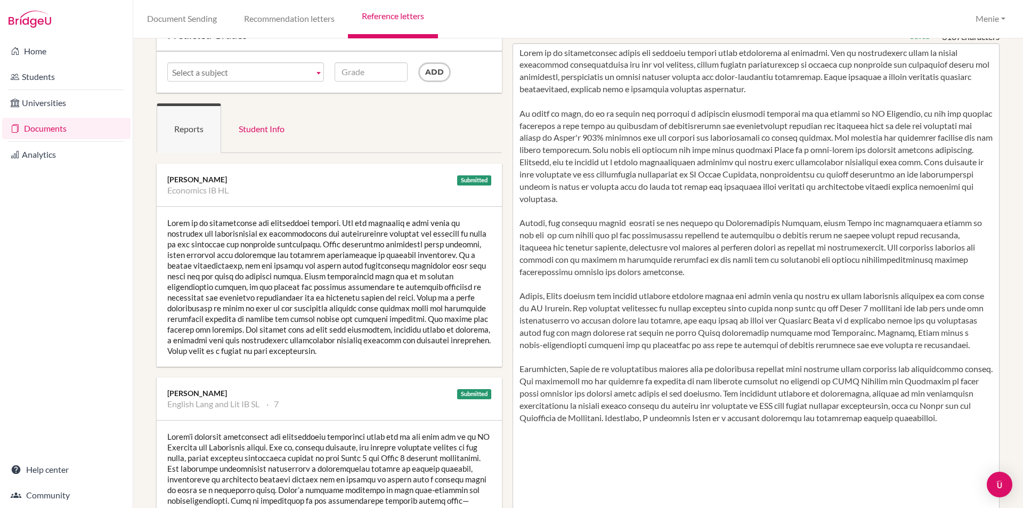
scroll to position [0, 0]
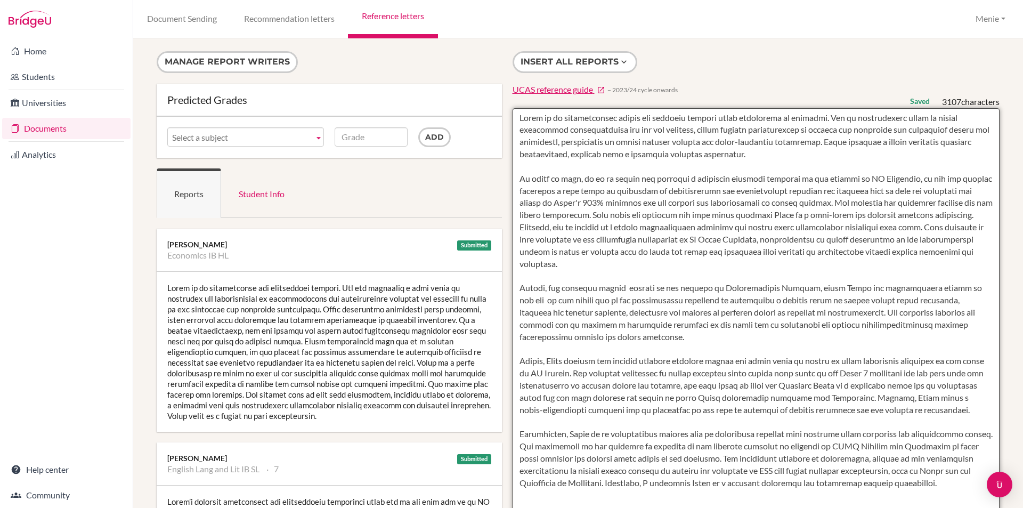
drag, startPoint x: 542, startPoint y: 362, endPoint x: 502, endPoint y: 356, distance: 40.8
click at [520, 360] on textarea at bounding box center [757, 416] width 488 height 616
drag, startPoint x: 797, startPoint y: 374, endPoint x: 874, endPoint y: 411, distance: 85.8
click at [874, 375] on textarea at bounding box center [757, 416] width 488 height 616
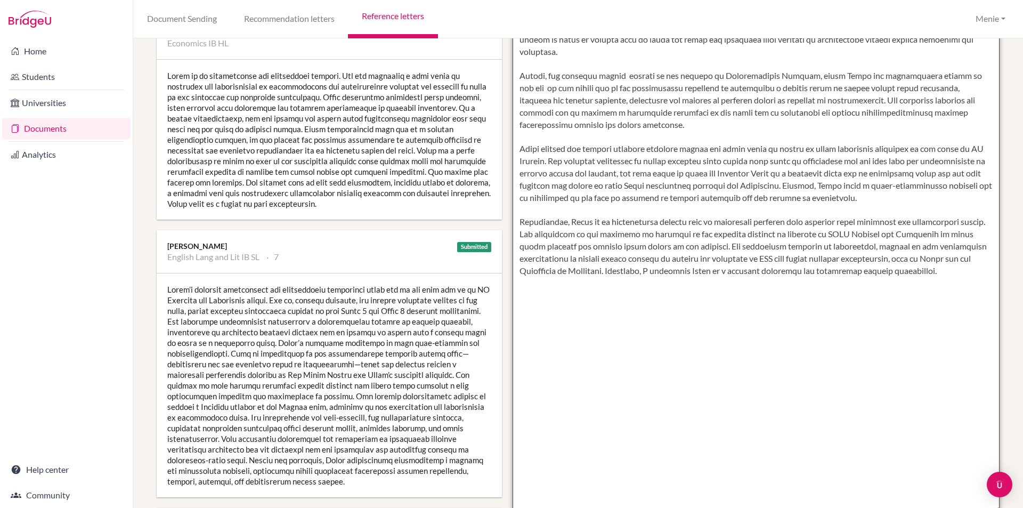
scroll to position [213, 0]
type textarea "Begum is an exceptionally mature and diligent student whose motivation is palpa…"
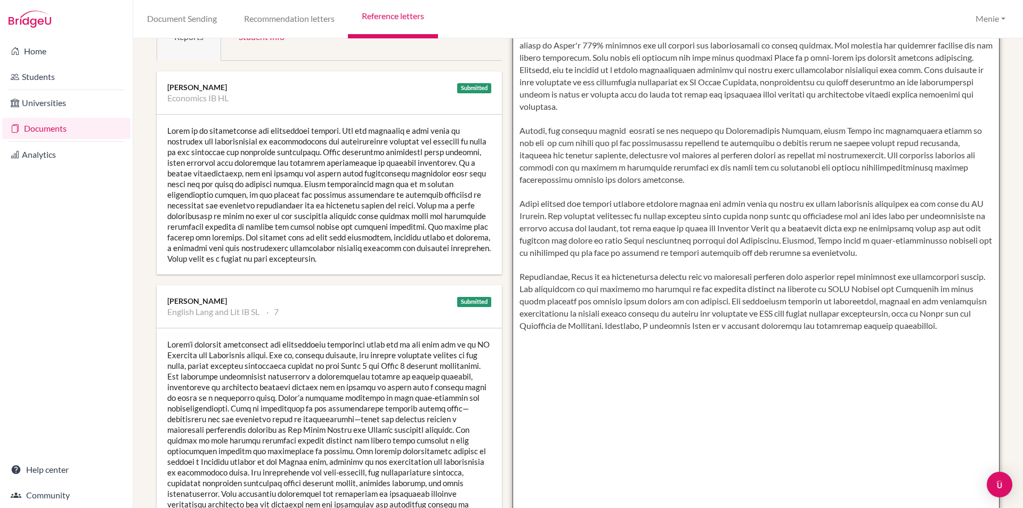
scroll to position [266, 0]
